Goal: Task Accomplishment & Management: Use online tool/utility

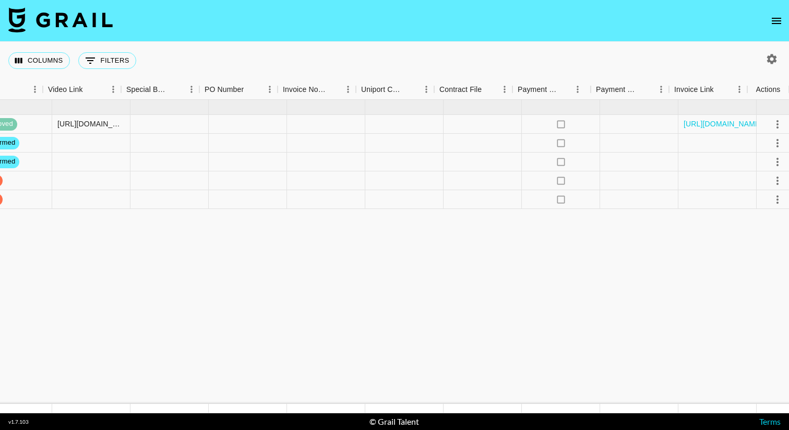
scroll to position [0, 944]
click at [770, 200] on icon "select merge strategy" at bounding box center [768, 199] width 13 height 13
click at [754, 293] on div "Approve" at bounding box center [746, 297] width 32 height 13
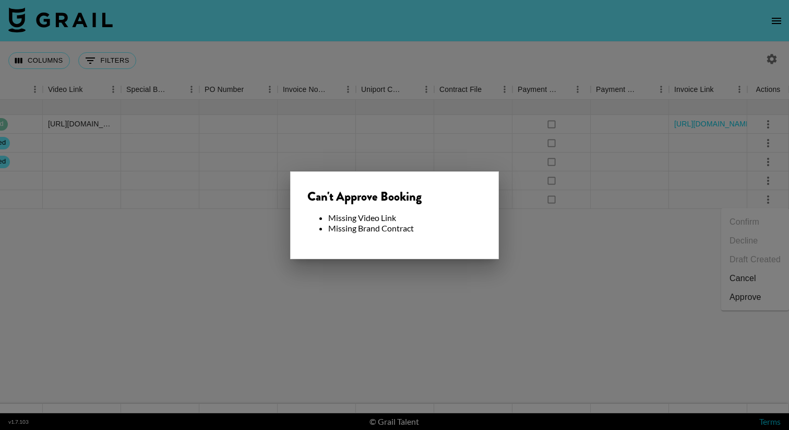
click at [656, 266] on div at bounding box center [394, 215] width 789 height 430
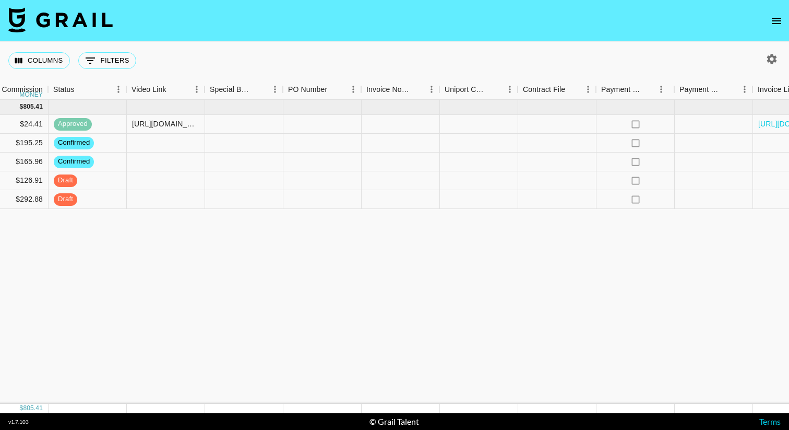
scroll to position [0, 858]
click at [570, 196] on div at bounding box center [559, 199] width 78 height 19
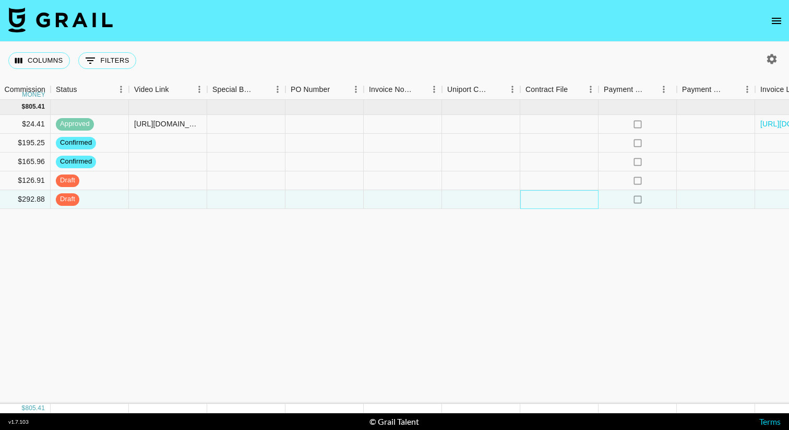
click at [564, 199] on div at bounding box center [559, 199] width 78 height 19
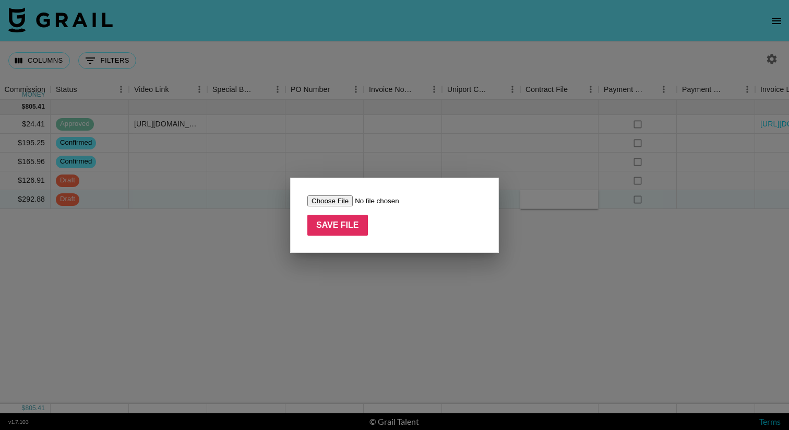
click at [562, 227] on div at bounding box center [394, 215] width 789 height 430
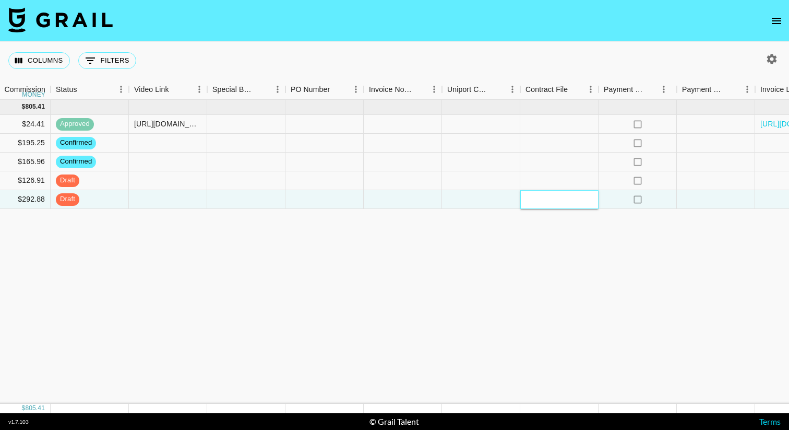
click at [548, 197] on div at bounding box center [559, 199] width 78 height 19
click at [524, 273] on div "Sep '25 ( 5 ) $ 8,250.00 $ 805.41 recqWW2lzYRuHHwAv joiya.lanae ariel.roache@gr…" at bounding box center [8, 252] width 1733 height 304
click at [545, 204] on div at bounding box center [559, 199] width 78 height 19
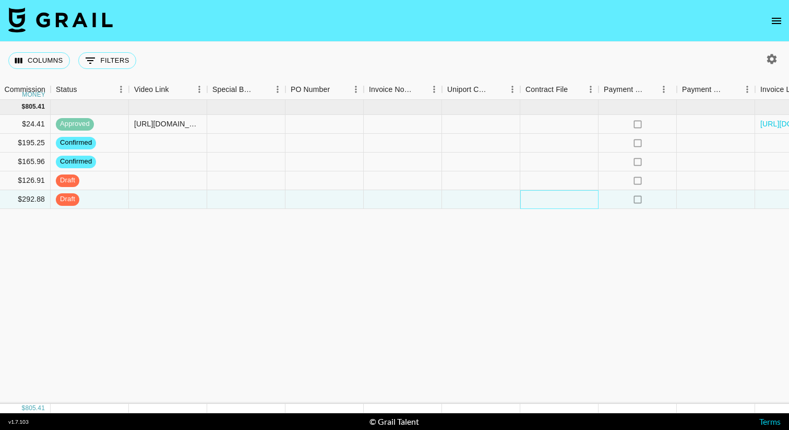
click at [545, 204] on div at bounding box center [559, 199] width 78 height 19
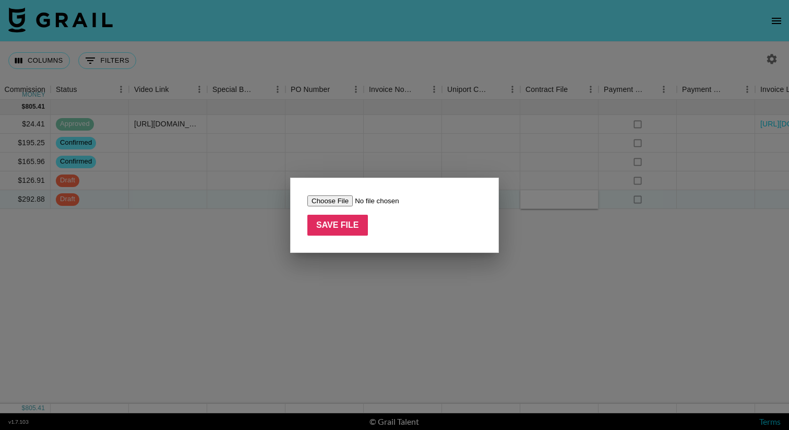
click at [337, 203] on input "file" at bounding box center [373, 200] width 132 height 11
type input "C:\fakepath\[@joiya.lanae] Panda Express Q4 LTO Campaign Agreement copy.docx.pdf"
click at [353, 233] on input "Save File" at bounding box center [337, 225] width 61 height 21
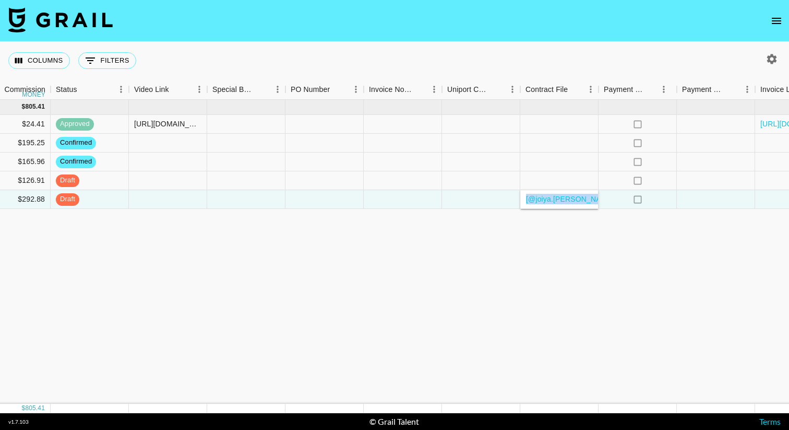
click at [374, 218] on div "Sep '25 ( 5 ) $ 8,250.00 $ 805.41 recqWW2lzYRuHHwAv joiya.lanae ariel.roache@gr…" at bounding box center [8, 252] width 1733 height 304
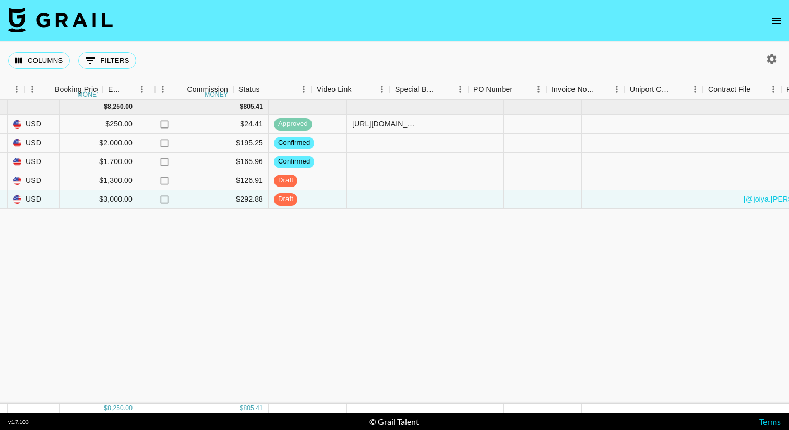
scroll to position [0, 515]
